Goal: Task Accomplishment & Management: Use online tool/utility

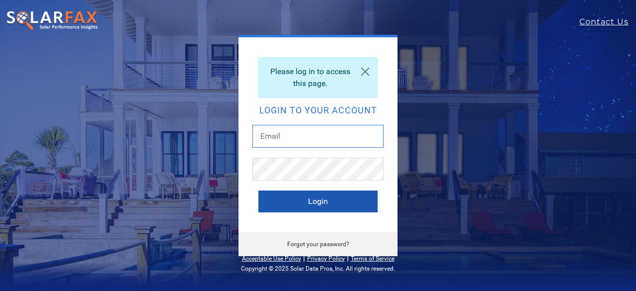
type input "[EMAIL_ADDRESS][DOMAIN_NAME]"
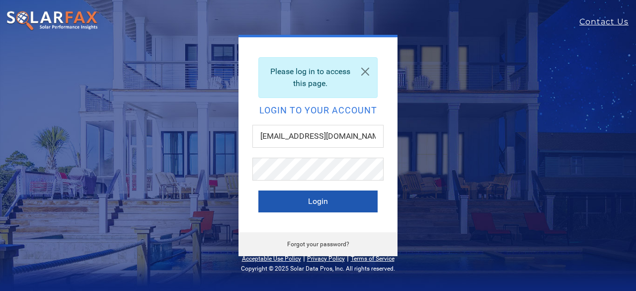
click at [316, 208] on button "Login" at bounding box center [317, 201] width 119 height 22
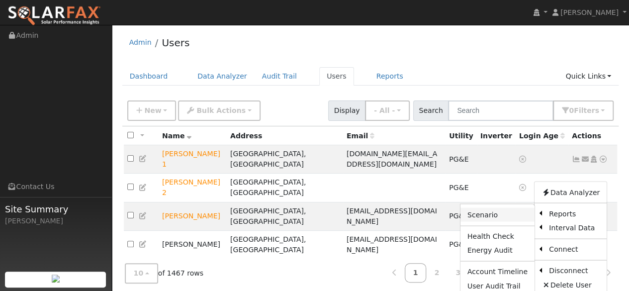
click at [518, 208] on link "Scenario" at bounding box center [497, 215] width 74 height 14
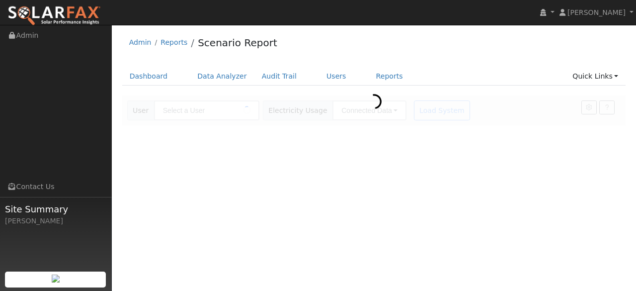
type input "[PERSON_NAME]"
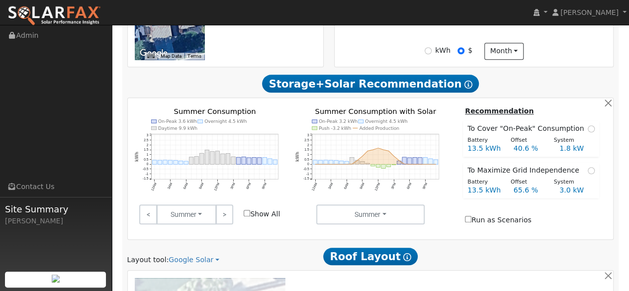
scroll to position [439, 0]
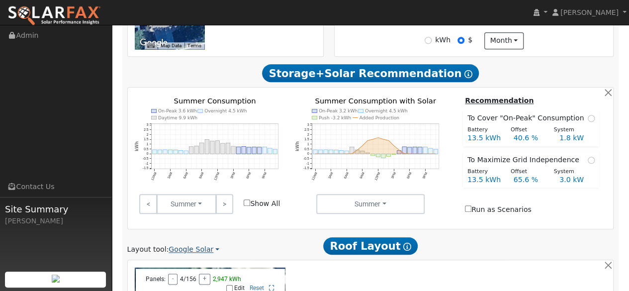
click at [205, 244] on link "Google Solar" at bounding box center [193, 249] width 51 height 10
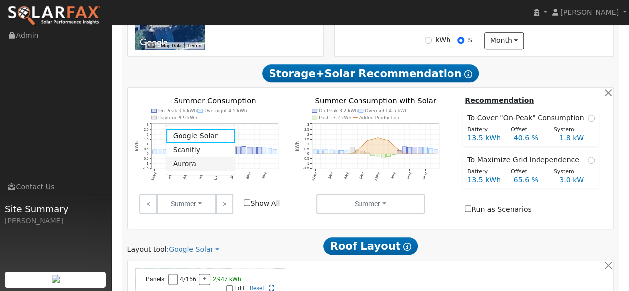
click at [190, 163] on link "Aurora" at bounding box center [200, 164] width 69 height 14
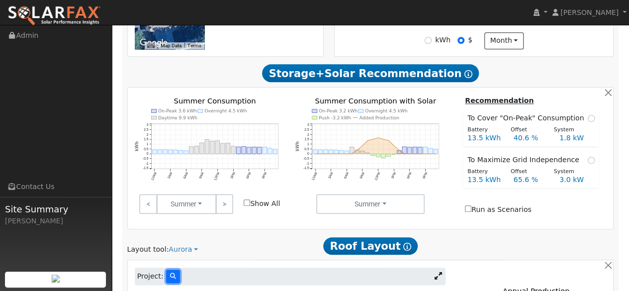
click at [166, 269] on button at bounding box center [173, 275] width 14 height 13
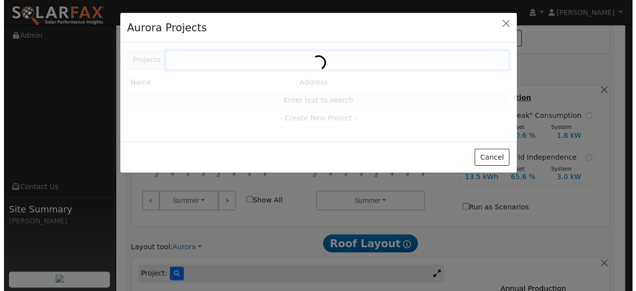
scroll to position [438, 0]
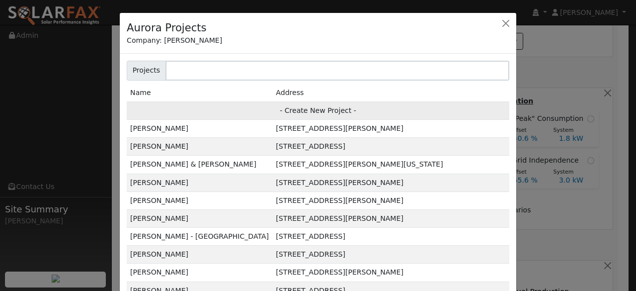
click at [322, 108] on td "- Create New Project -" at bounding box center [318, 110] width 383 height 18
type input "[PERSON_NAME]"
type input "7827 Foothill Knolls Drive"
type input "Pleasanton"
type input "CA"
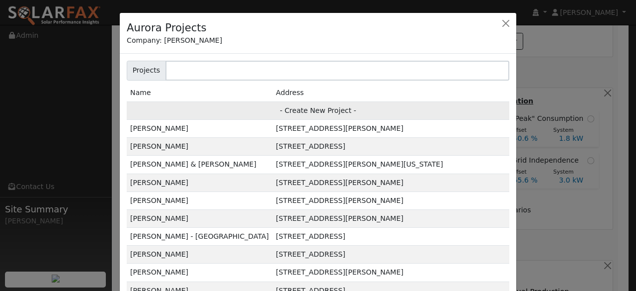
type input "94588"
type input "Design"
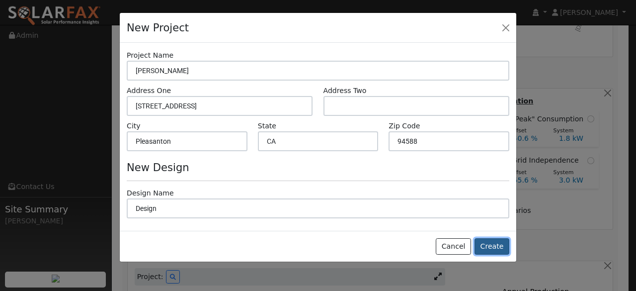
click at [500, 242] on button "Create" at bounding box center [492, 246] width 35 height 17
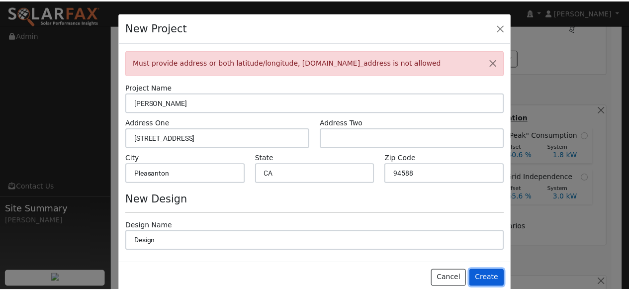
scroll to position [437, 0]
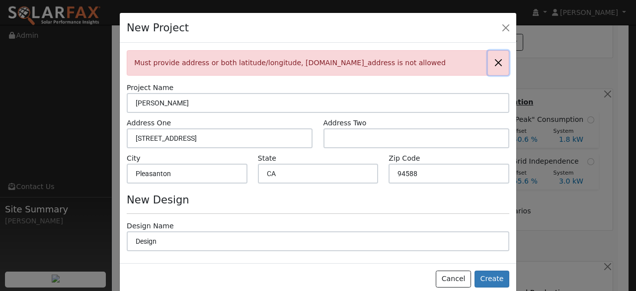
click at [493, 64] on button "button" at bounding box center [498, 63] width 21 height 24
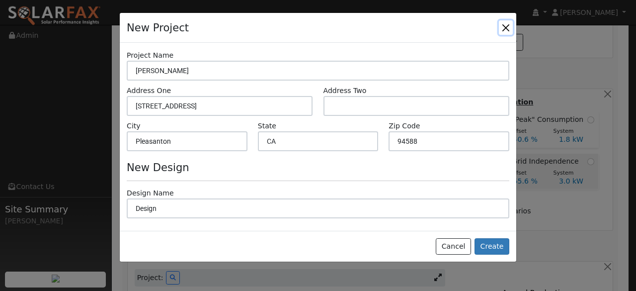
click at [505, 31] on button "button" at bounding box center [506, 27] width 14 height 14
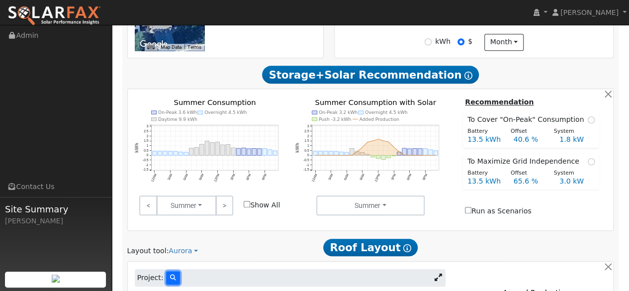
click at [170, 274] on icon at bounding box center [173, 277] width 6 height 6
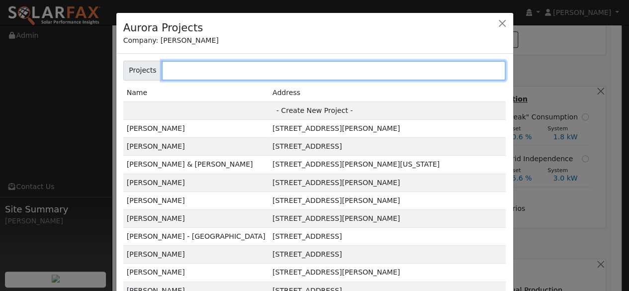
scroll to position [437, 0]
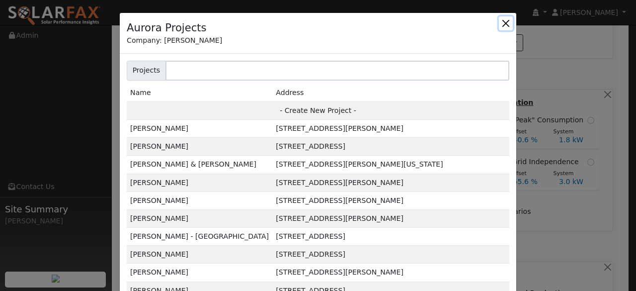
click at [499, 25] on button "button" at bounding box center [506, 23] width 14 height 14
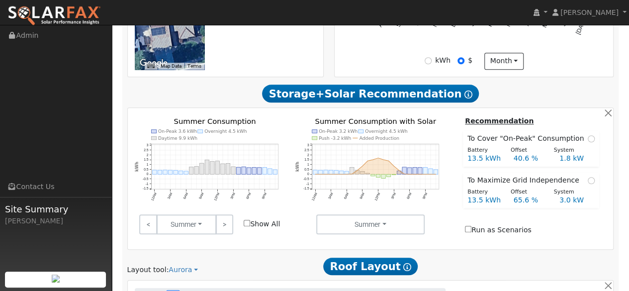
scroll to position [447, 0]
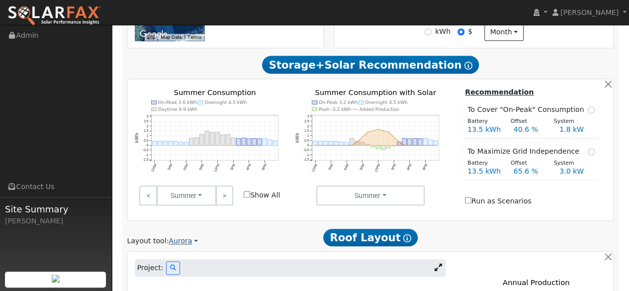
click at [183, 236] on link "Aurora" at bounding box center [182, 241] width 29 height 10
click at [278, 236] on div "Layout tool: Aurora Google Solar Scanifly Aurora" at bounding box center [204, 241] width 155 height 10
click at [191, 236] on link "Aurora" at bounding box center [182, 241] width 29 height 10
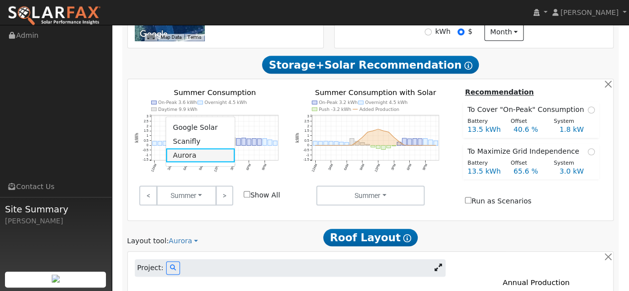
click at [187, 154] on link "Aurora" at bounding box center [200, 155] width 69 height 14
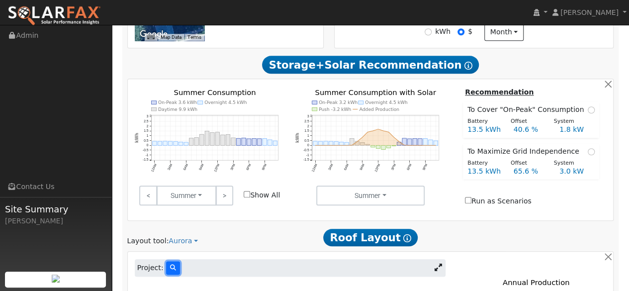
click at [171, 264] on icon at bounding box center [173, 267] width 6 height 6
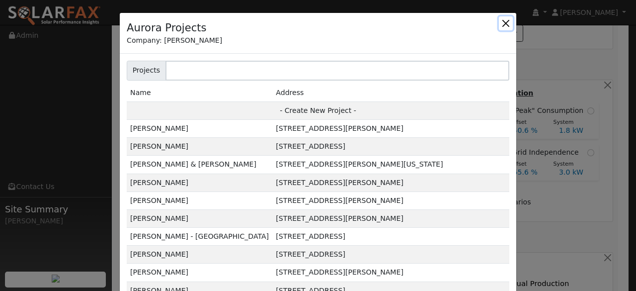
click at [499, 26] on button "button" at bounding box center [506, 23] width 14 height 14
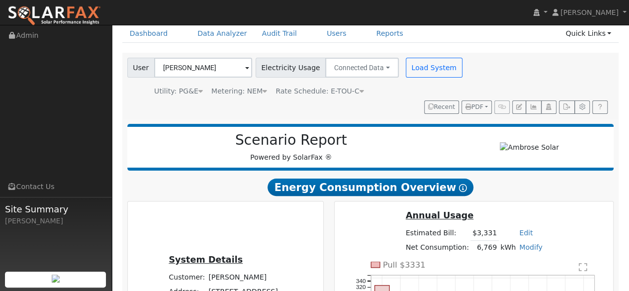
scroll to position [0, 0]
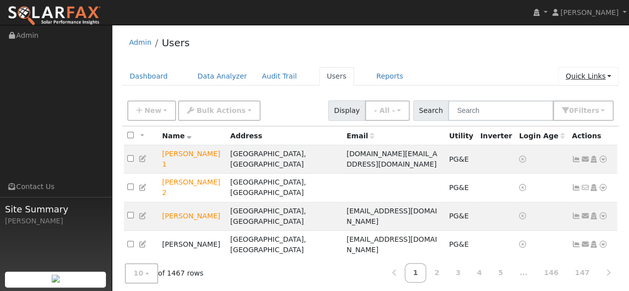
click at [580, 76] on link "Quick Links" at bounding box center [588, 76] width 61 height 18
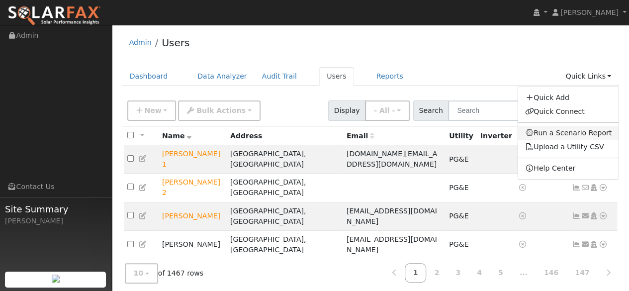
click at [561, 132] on link "Run a Scenario Report" at bounding box center [567, 133] width 101 height 14
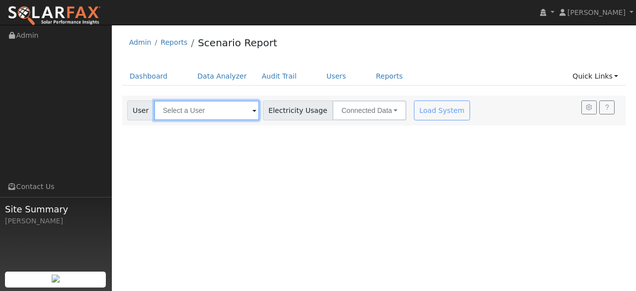
click at [200, 113] on input "text" at bounding box center [206, 110] width 105 height 20
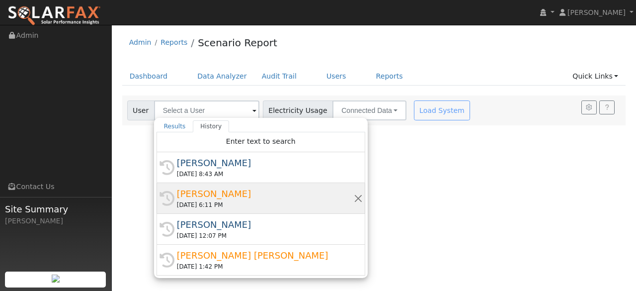
click at [217, 190] on div "[PERSON_NAME]" at bounding box center [265, 193] width 177 height 13
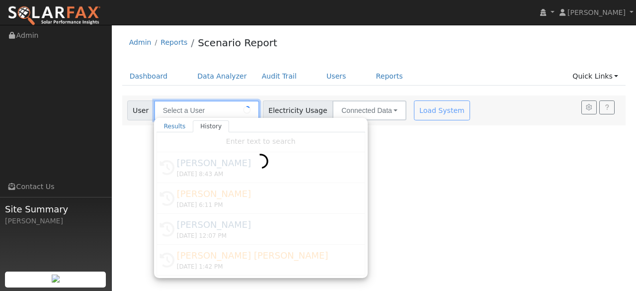
type input "Alnoor Koorji"
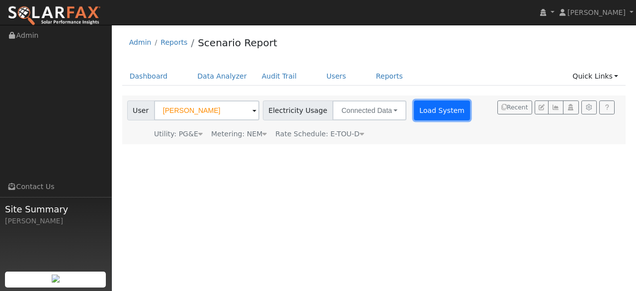
click at [434, 106] on button "Load System" at bounding box center [442, 110] width 57 height 20
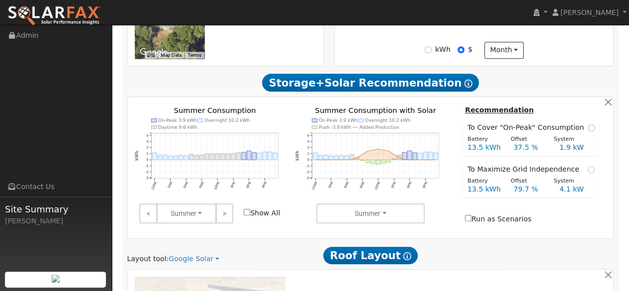
scroll to position [430, 0]
click at [201, 253] on link "Google Solar" at bounding box center [193, 258] width 51 height 10
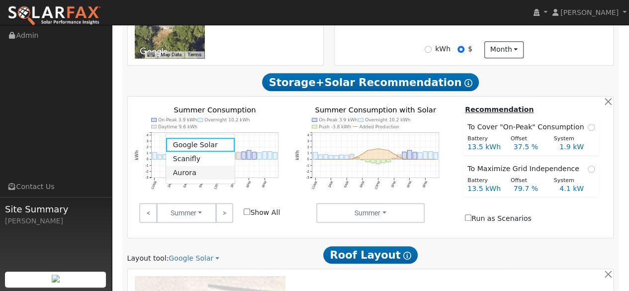
click at [187, 173] on link "Aurora" at bounding box center [200, 173] width 69 height 14
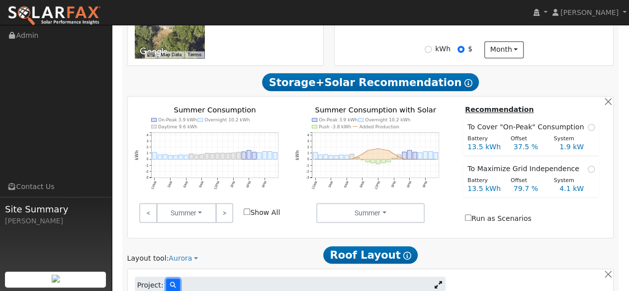
click at [170, 282] on icon at bounding box center [173, 285] width 6 height 6
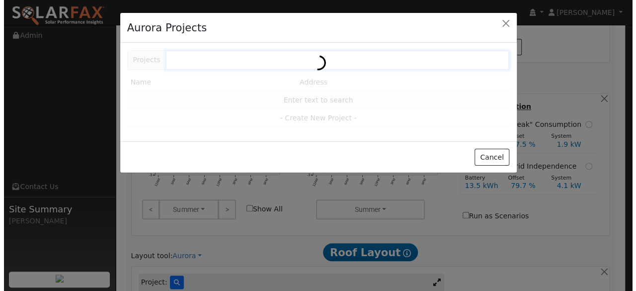
scroll to position [429, 0]
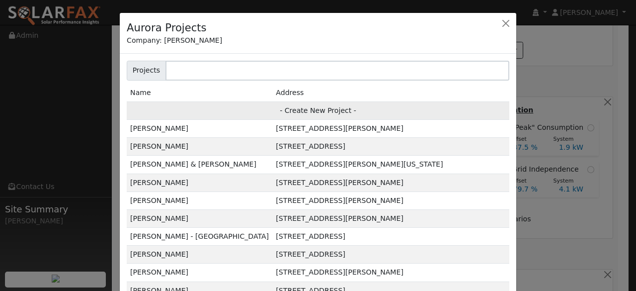
click at [312, 113] on td "- Create New Project -" at bounding box center [318, 110] width 383 height 18
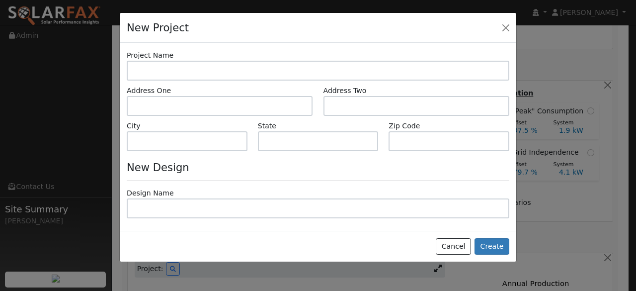
type input "[PERSON_NAME]"
type input "[STREET_ADDRESS]"
type input "Orinda"
type input "CA"
type input "94563"
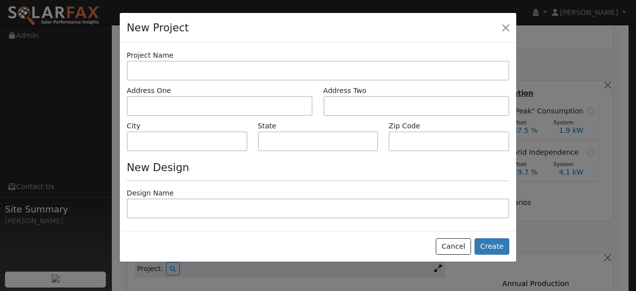
type input "Design"
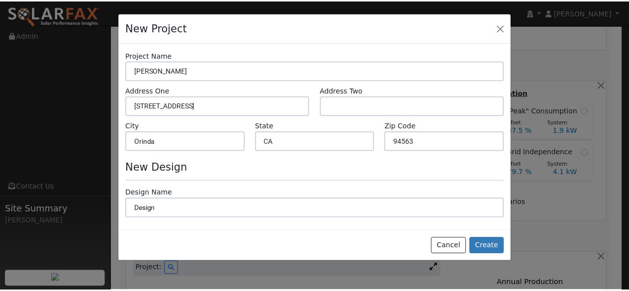
scroll to position [413, 0]
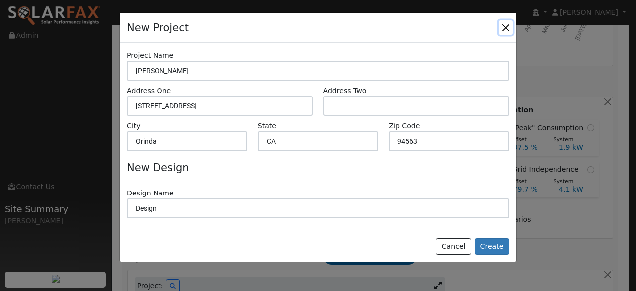
click at [506, 29] on button "button" at bounding box center [506, 27] width 14 height 14
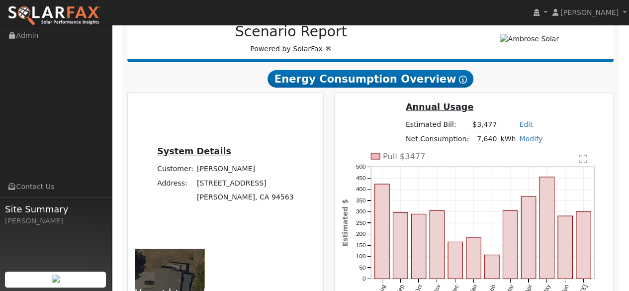
scroll to position [130, 0]
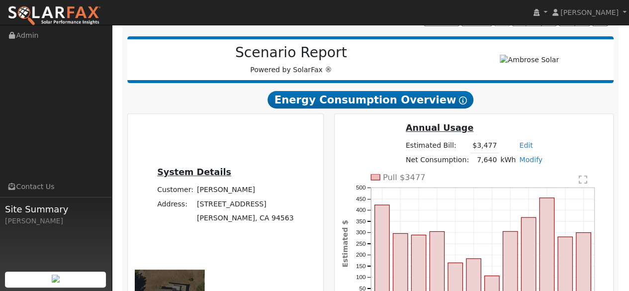
click at [67, 13] on img at bounding box center [53, 15] width 93 height 21
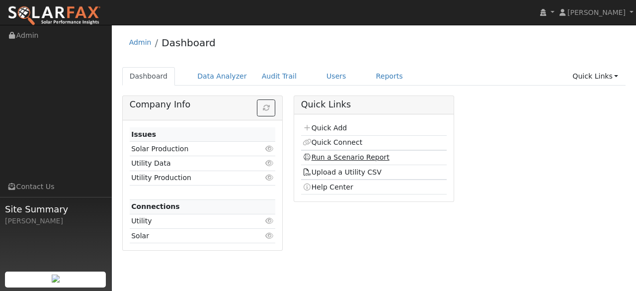
click at [343, 158] on link "Run a Scenario Report" at bounding box center [346, 157] width 87 height 8
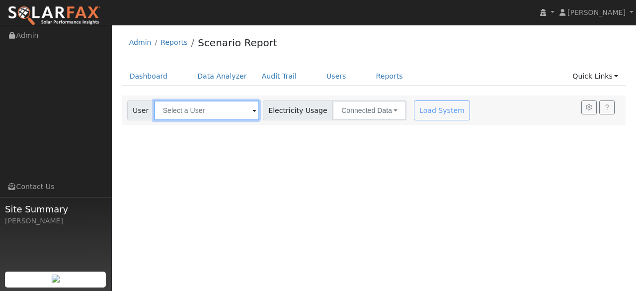
click at [196, 114] on input "text" at bounding box center [206, 110] width 105 height 20
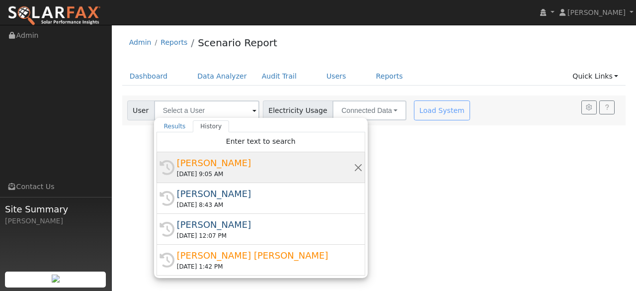
click at [209, 164] on div "[PERSON_NAME]" at bounding box center [265, 162] width 177 height 13
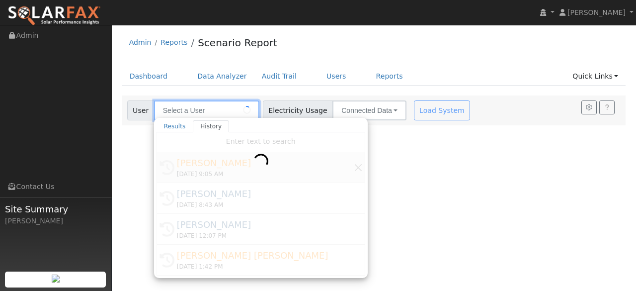
type input "[PERSON_NAME]"
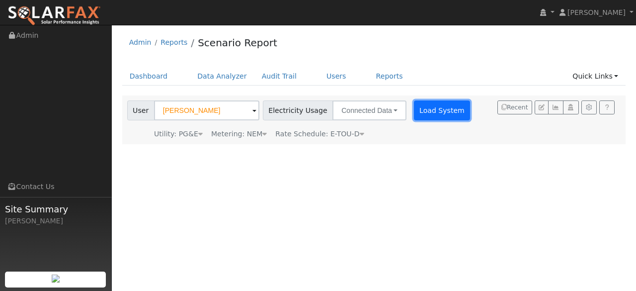
click at [419, 112] on button "Load System" at bounding box center [442, 110] width 57 height 20
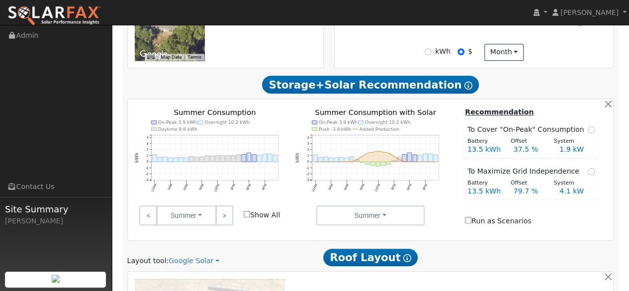
scroll to position [430, 0]
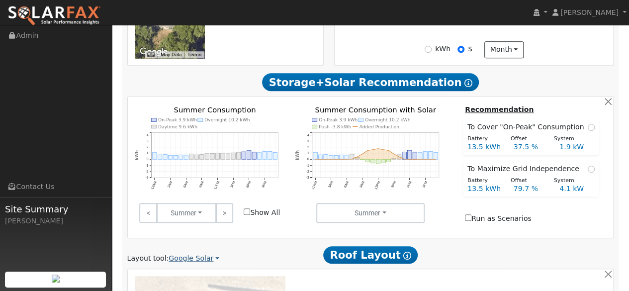
click at [204, 253] on link "Google Solar" at bounding box center [193, 258] width 51 height 10
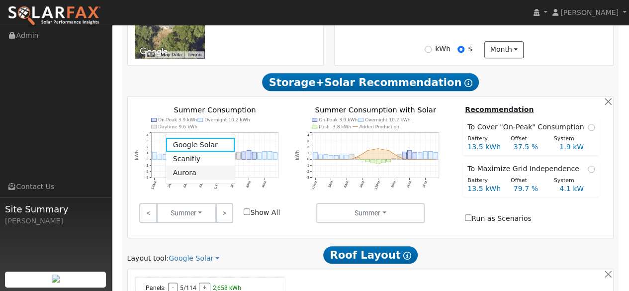
click at [189, 169] on link "Aurora" at bounding box center [200, 173] width 69 height 14
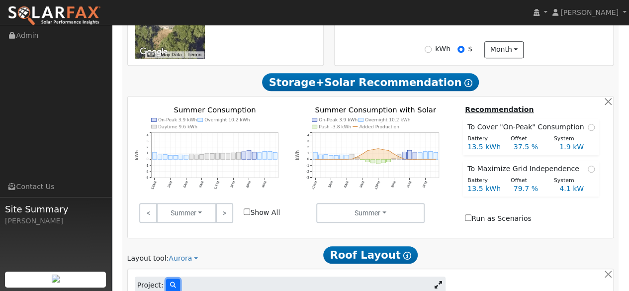
click at [170, 282] on icon at bounding box center [173, 285] width 6 height 6
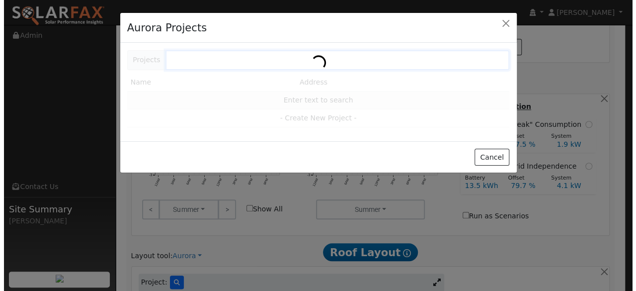
scroll to position [429, 0]
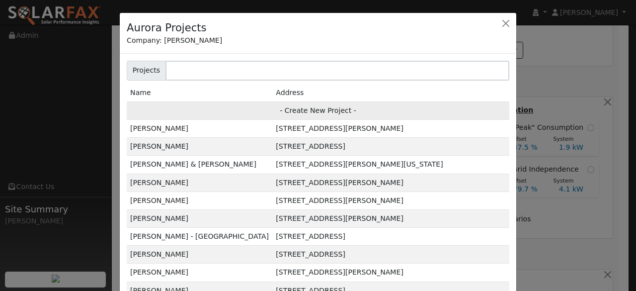
click at [316, 111] on td "- Create New Project -" at bounding box center [318, 110] width 383 height 18
type input "[PERSON_NAME]"
type input "[STREET_ADDRESS]"
type input "Orinda"
type input "CA"
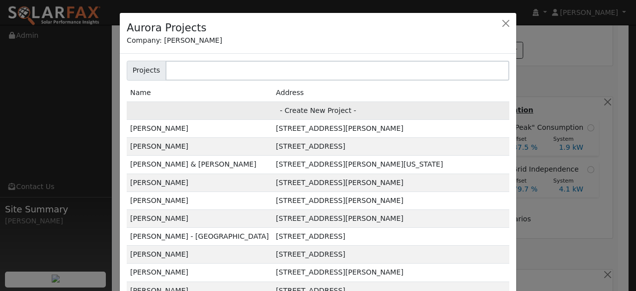
type input "94563"
type input "Design"
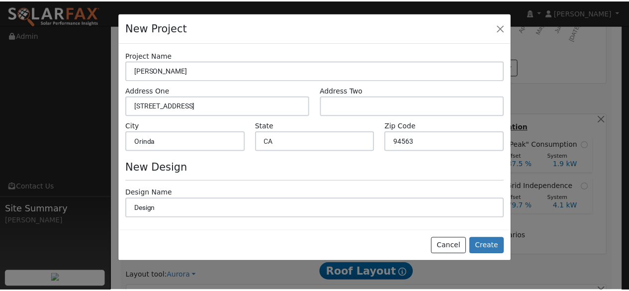
scroll to position [428, 0]
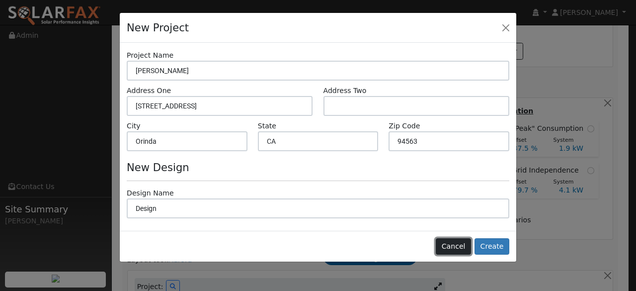
click at [454, 247] on button "Cancel" at bounding box center [453, 246] width 35 height 17
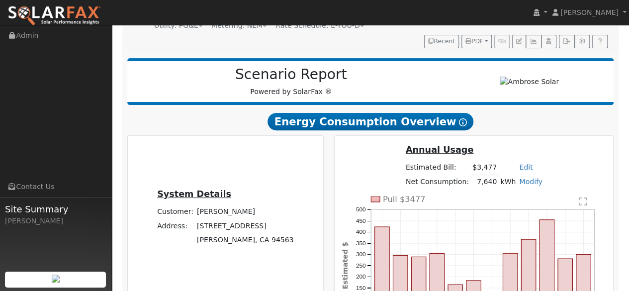
scroll to position [0, 0]
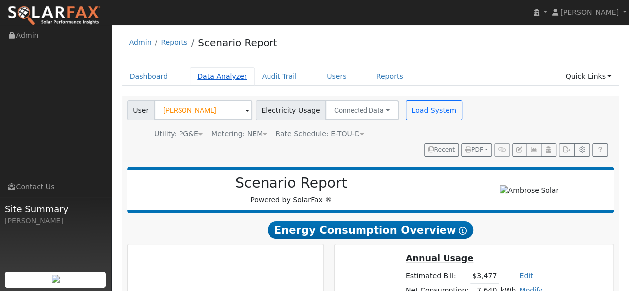
click at [217, 78] on link "Data Analyzer" at bounding box center [222, 76] width 65 height 18
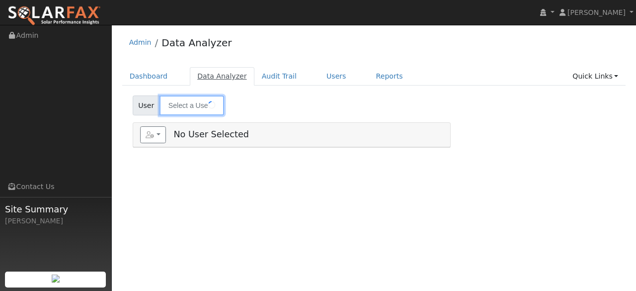
type input "[PERSON_NAME]"
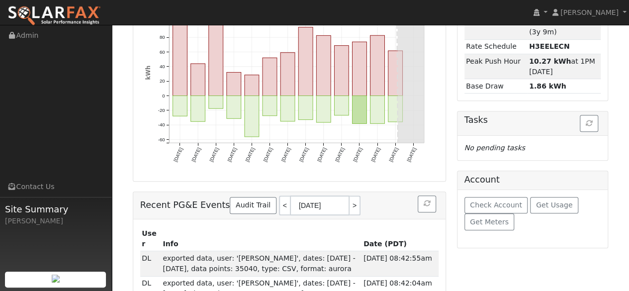
scroll to position [149, 0]
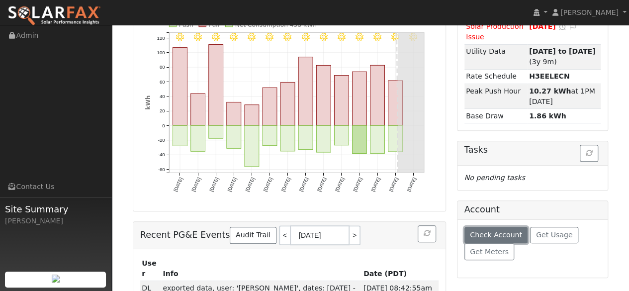
click at [503, 232] on span "Check Account" at bounding box center [496, 235] width 52 height 8
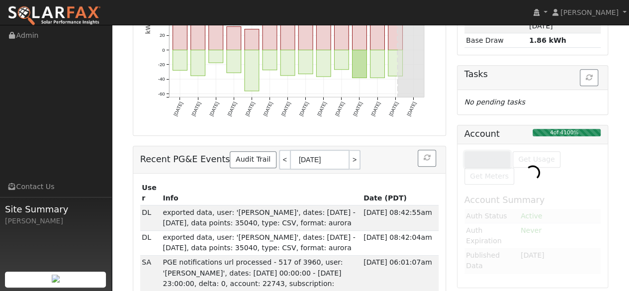
scroll to position [0, 0]
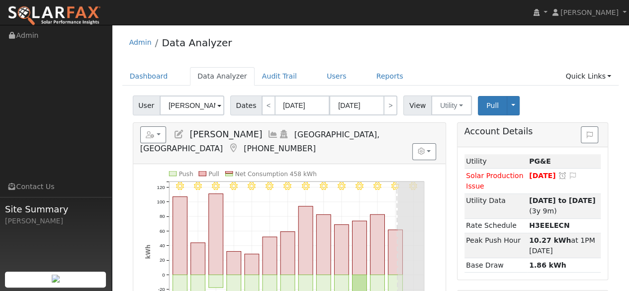
click at [64, 11] on img at bounding box center [53, 15] width 93 height 21
